Goal: Task Accomplishment & Management: Use online tool/utility

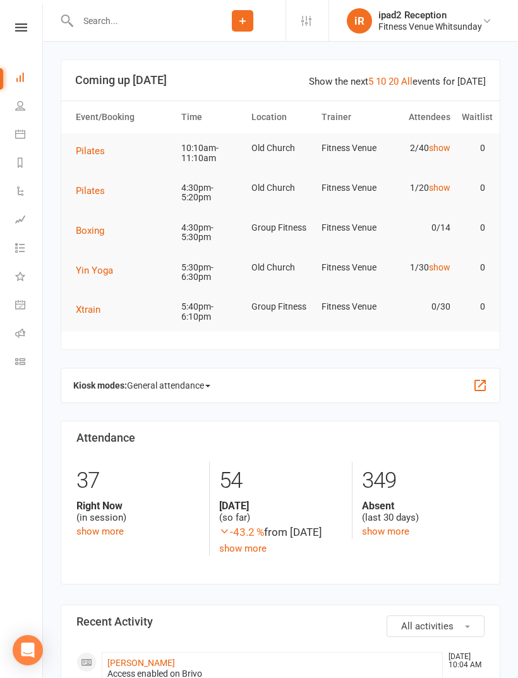
click at [30, 357] on link "Class check-in" at bounding box center [29, 363] width 28 height 28
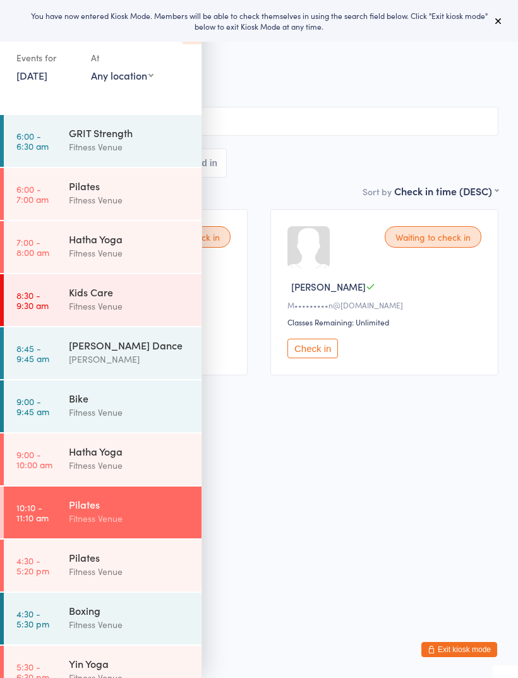
click at [95, 407] on div "Fitness Venue" at bounding box center [130, 412] width 122 height 15
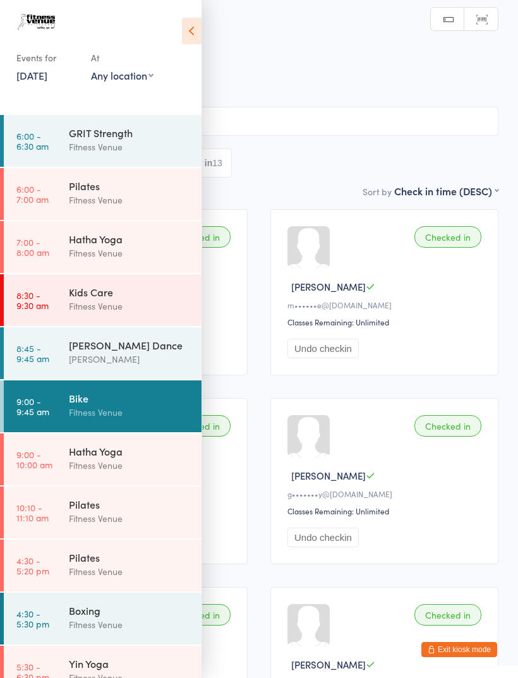
click at [200, 33] on icon at bounding box center [192, 31] width 20 height 27
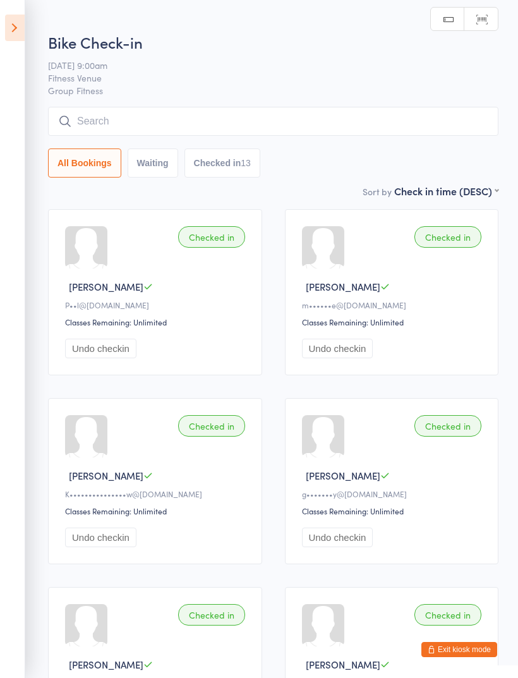
click at [104, 125] on input "search" at bounding box center [273, 121] width 450 height 29
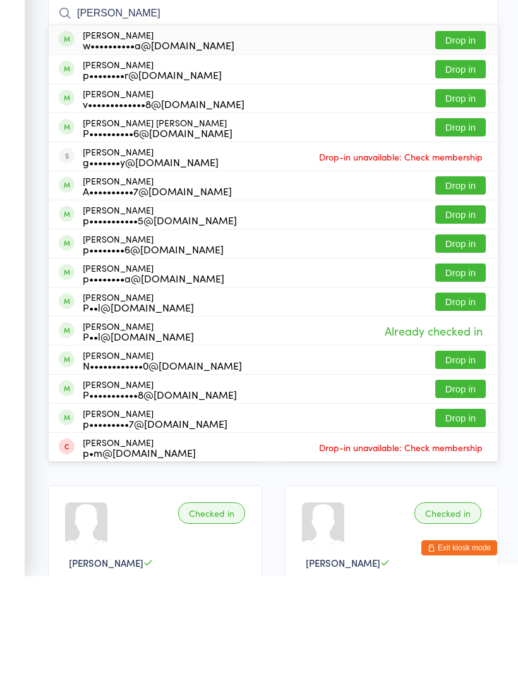
type input "[PERSON_NAME]"
click at [459, 133] on button "Drop in" at bounding box center [460, 142] width 51 height 18
